Goal: Information Seeking & Learning: Learn about a topic

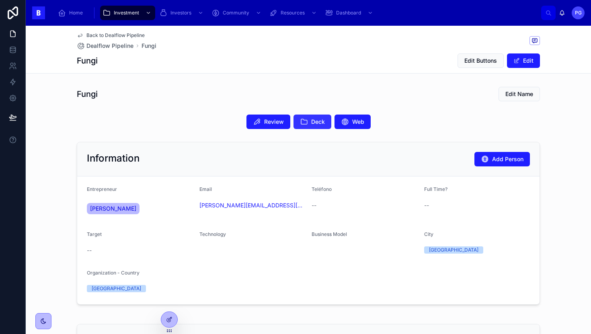
click at [315, 119] on span "Deck" at bounding box center [318, 122] width 14 height 8
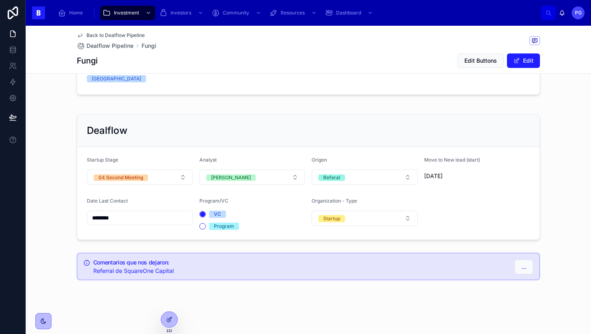
scroll to position [211, 0]
click at [177, 176] on button "04 Second Meeting" at bounding box center [140, 176] width 106 height 15
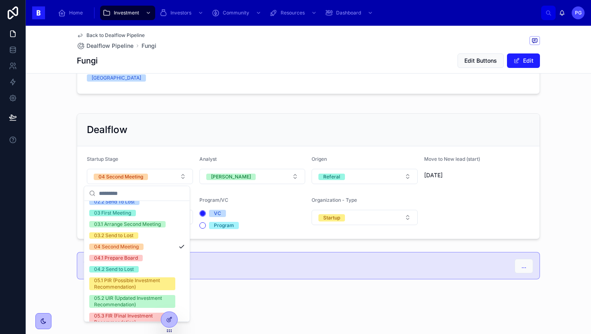
scroll to position [76, 0]
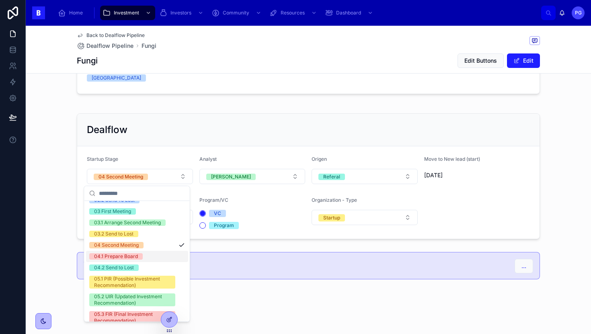
click at [143, 253] on div "04.1 Prepare Board" at bounding box center [137, 256] width 102 height 11
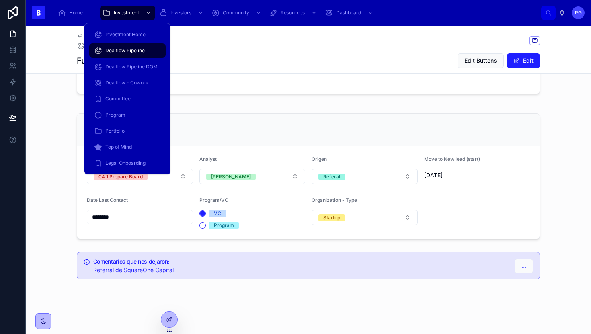
click at [138, 48] on span "Dealflow Pipeline" at bounding box center [124, 50] width 39 height 6
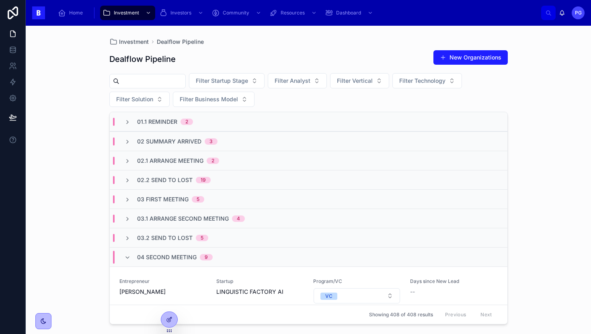
click at [169, 80] on input "text" at bounding box center [152, 81] width 66 height 11
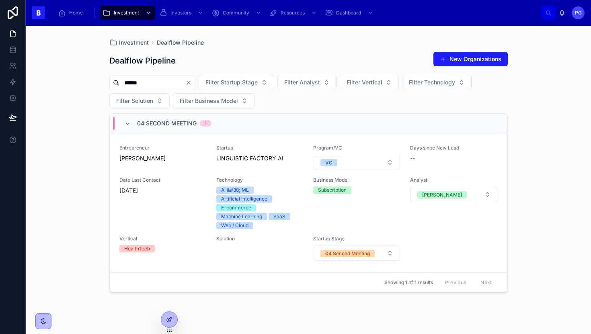
type input "******"
click at [281, 177] on span "Technology" at bounding box center [259, 180] width 87 height 6
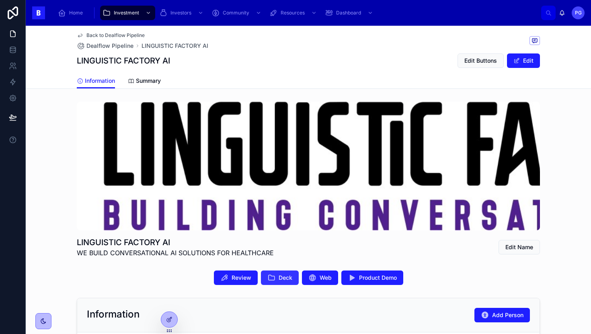
click at [279, 278] on span "Deck" at bounding box center [286, 278] width 14 height 8
click at [238, 277] on span "Review" at bounding box center [242, 278] width 20 height 8
